Goal: Task Accomplishment & Management: Complete application form

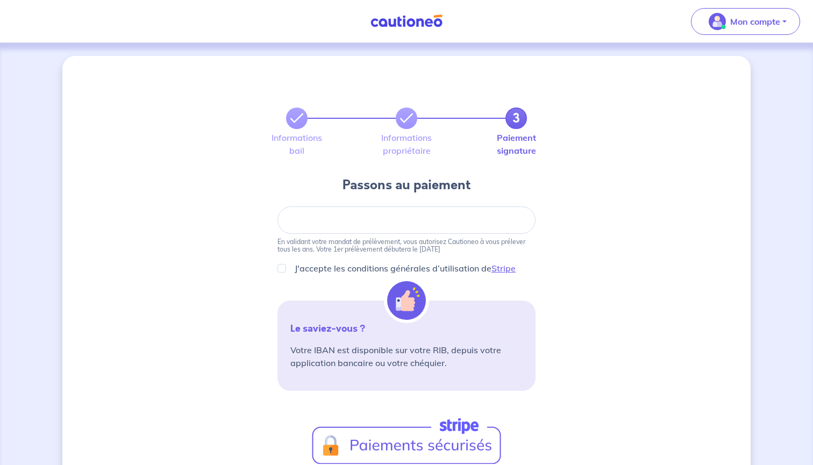
click at [417, 21] on img at bounding box center [406, 21] width 81 height 13
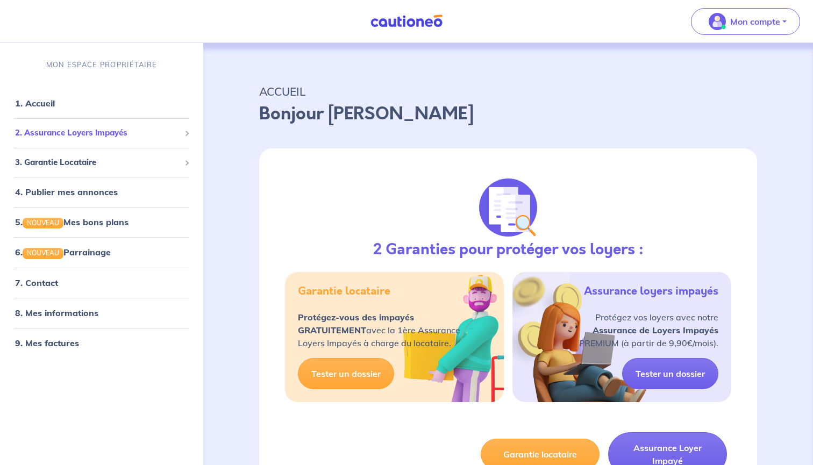
click at [61, 126] on div "2. Assurance Loyers Impayés" at bounding box center [101, 133] width 195 height 21
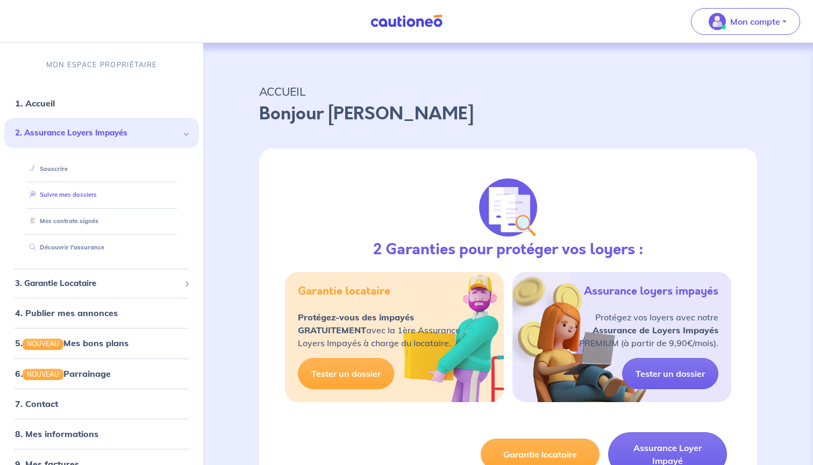
click at [81, 198] on link "Suivre mes dossiers" at bounding box center [61, 195] width 72 height 8
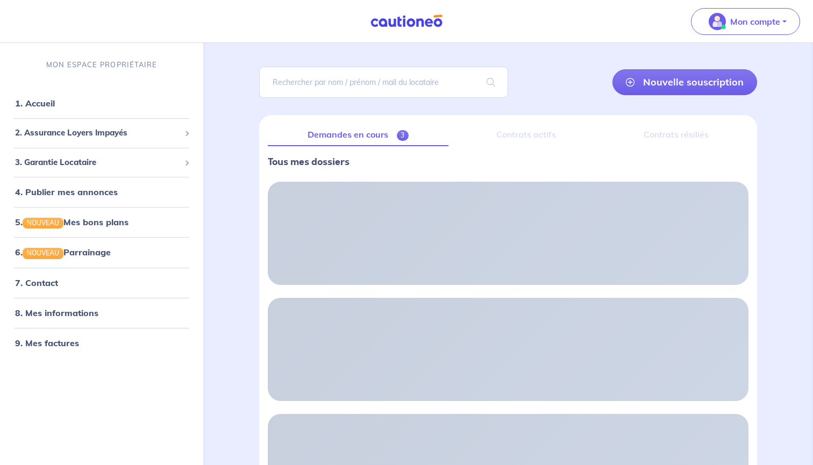
scroll to position [62, 0]
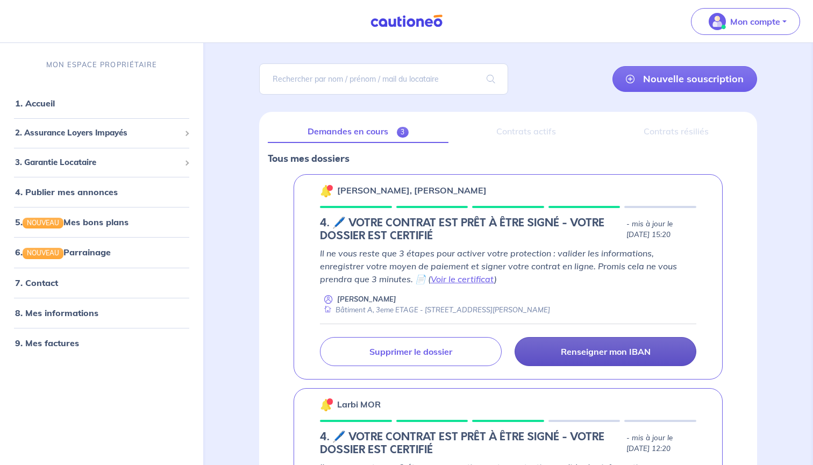
click at [633, 350] on p "Renseigner mon IBAN" at bounding box center [606, 351] width 90 height 11
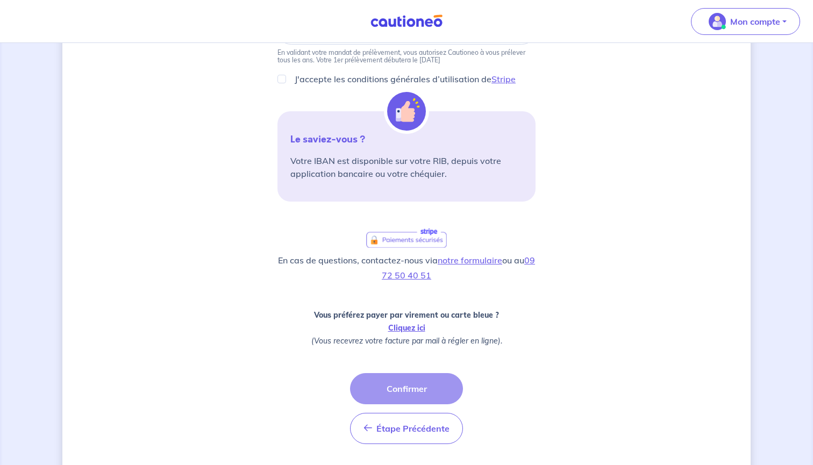
scroll to position [190, 0]
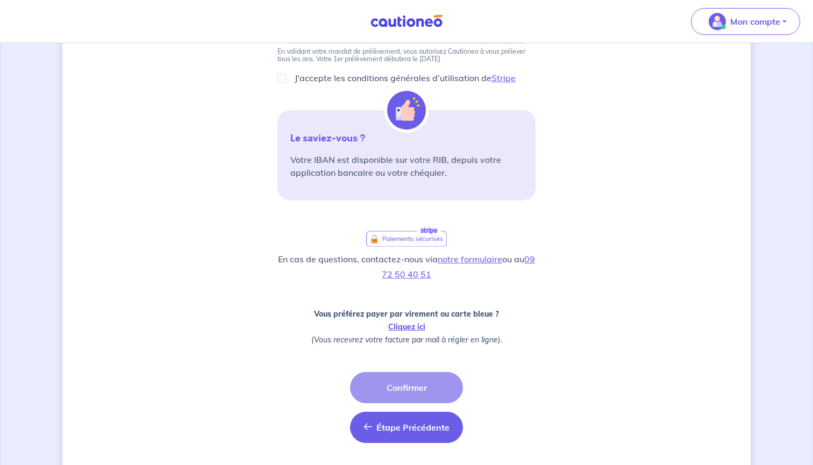
click at [425, 423] on span "Étape Précédente" at bounding box center [413, 427] width 73 height 11
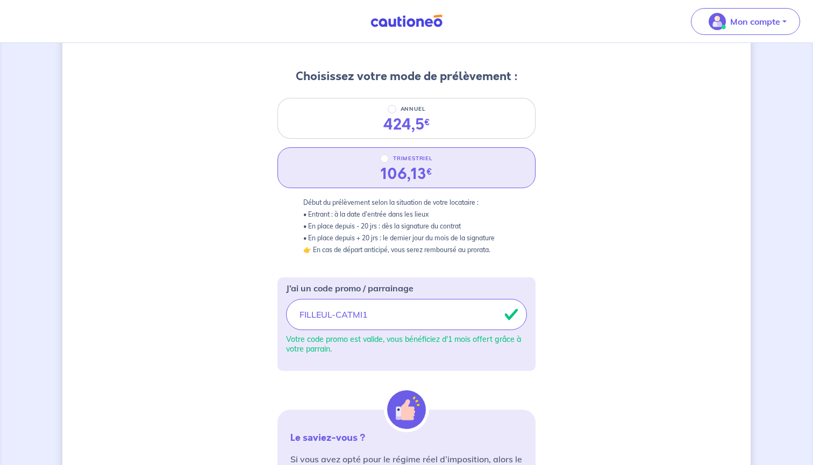
scroll to position [123, 0]
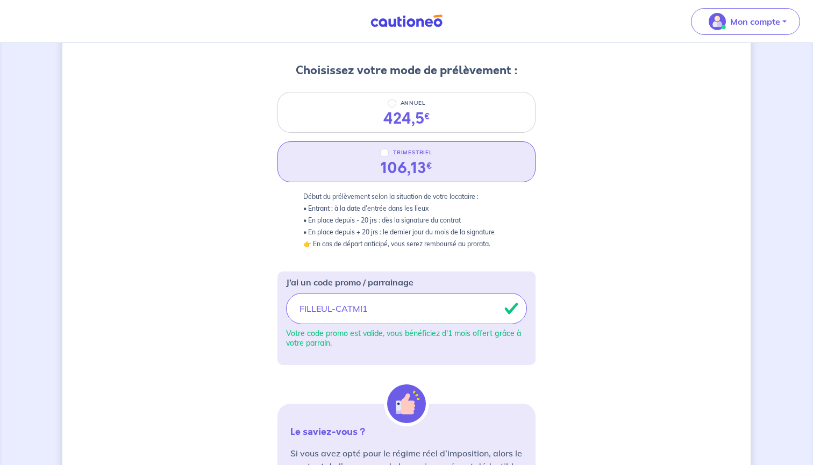
click at [396, 163] on div "106,13 €" at bounding box center [407, 168] width 52 height 18
radio input "true"
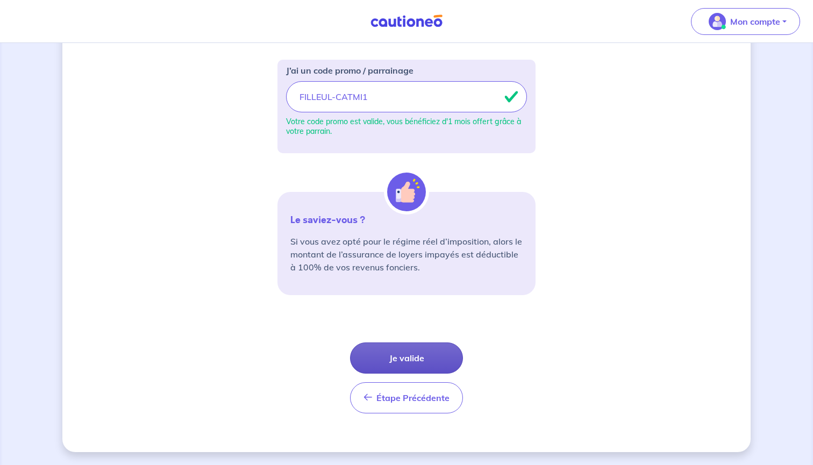
scroll to position [335, 0]
click at [428, 357] on button "Je valide" at bounding box center [406, 358] width 113 height 31
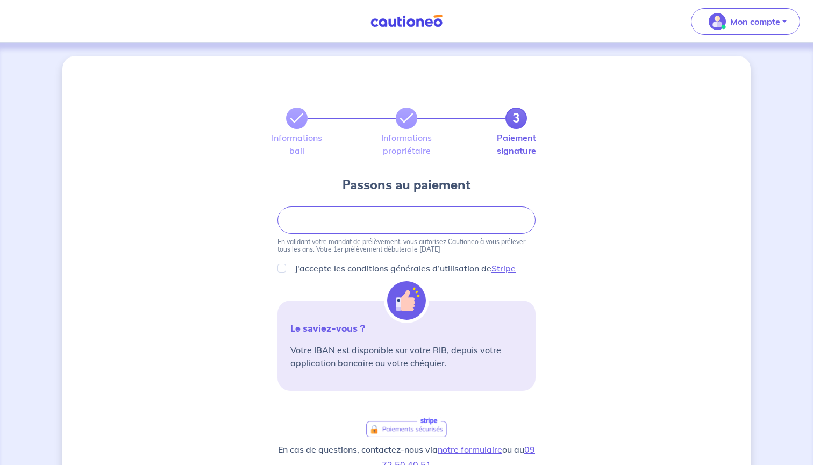
click at [287, 266] on div "J'accepte les conditions générales d’utilisation de Stripe" at bounding box center [407, 268] width 258 height 13
click at [282, 270] on input "J'accepte les conditions générales d’utilisation de Stripe" at bounding box center [282, 268] width 9 height 9
checkbox input "true"
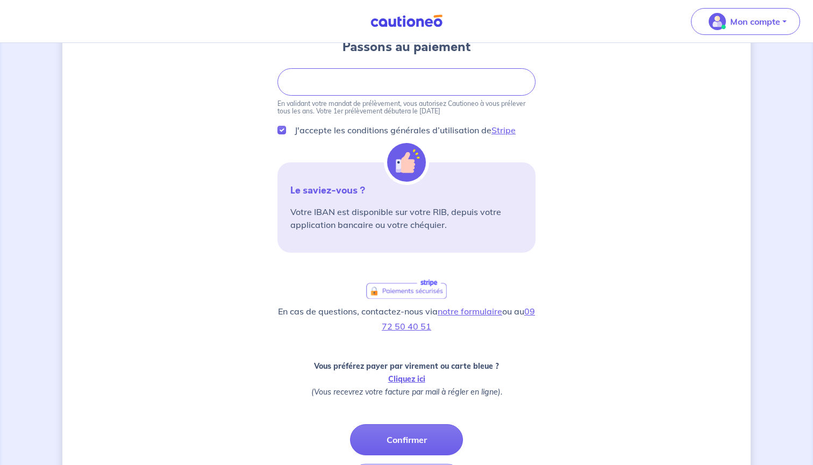
scroll to position [127, 0]
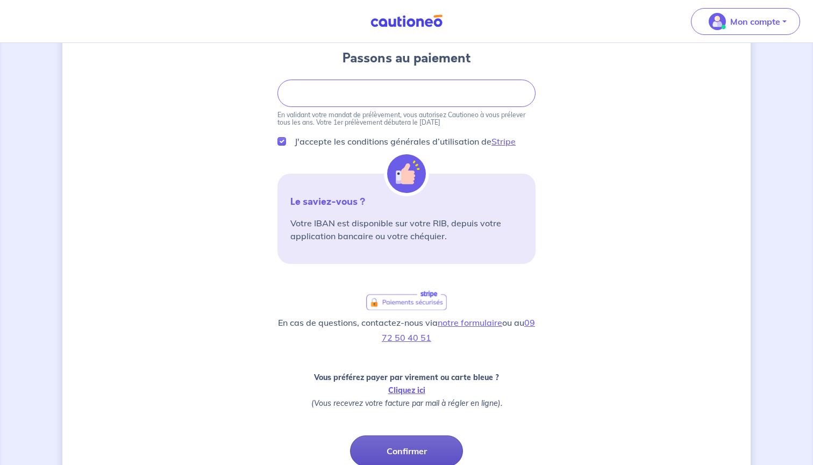
click at [409, 446] on button "Confirmer" at bounding box center [406, 451] width 113 height 31
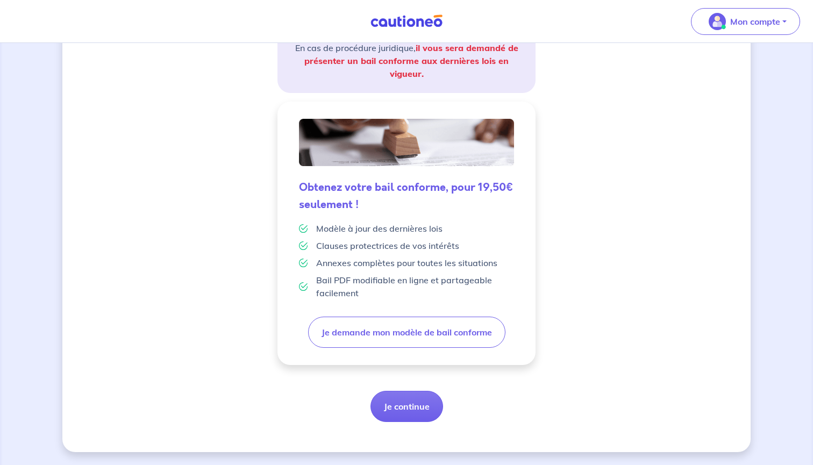
scroll to position [212, 0]
click at [422, 418] on button "Je continue" at bounding box center [407, 406] width 73 height 31
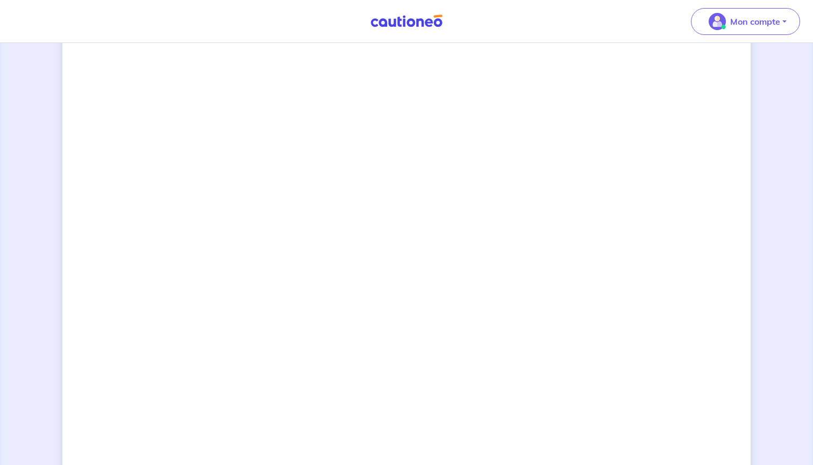
scroll to position [729, 0]
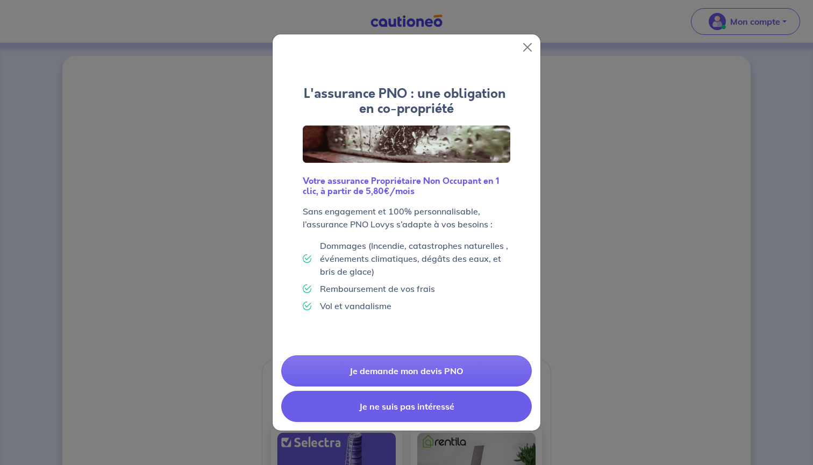
click at [410, 406] on button "Je ne suis pas intéressé" at bounding box center [406, 406] width 251 height 31
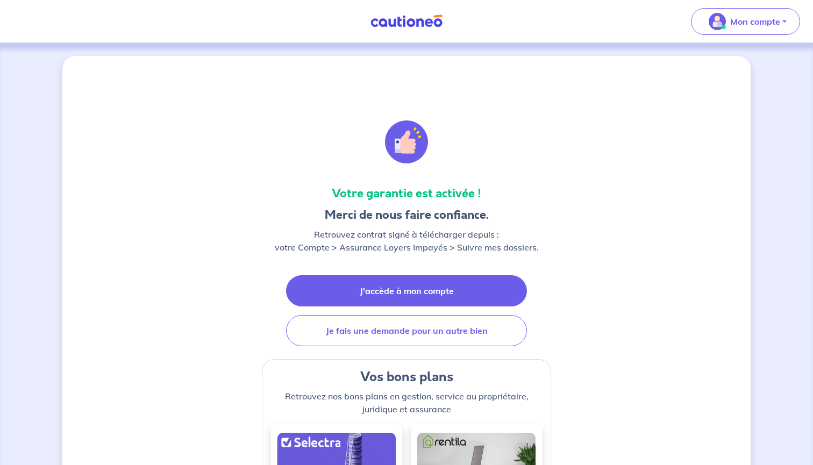
click at [377, 283] on link "J'accède à mon compte" at bounding box center [406, 290] width 241 height 31
